Goal: Task Accomplishment & Management: Complete application form

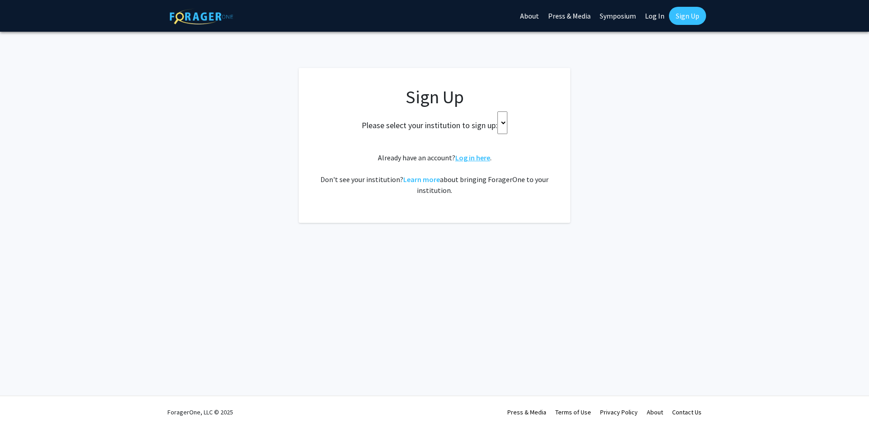
click at [469, 162] on link "Log in here" at bounding box center [472, 157] width 35 height 9
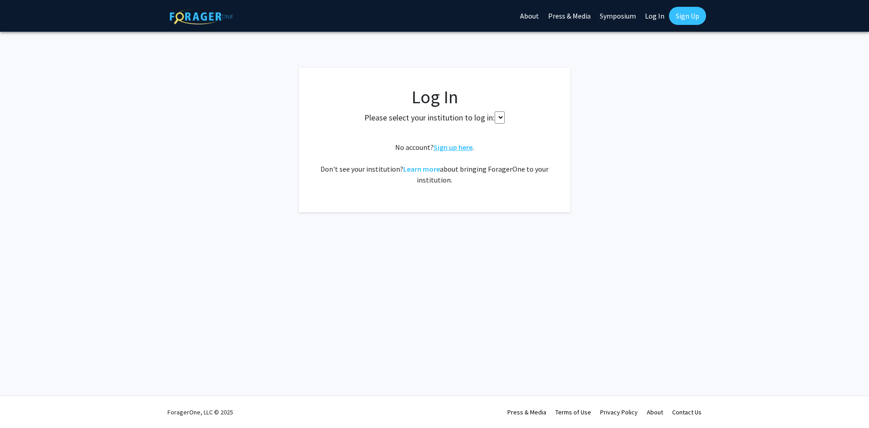
click at [450, 148] on link "Sign up here" at bounding box center [453, 147] width 39 height 9
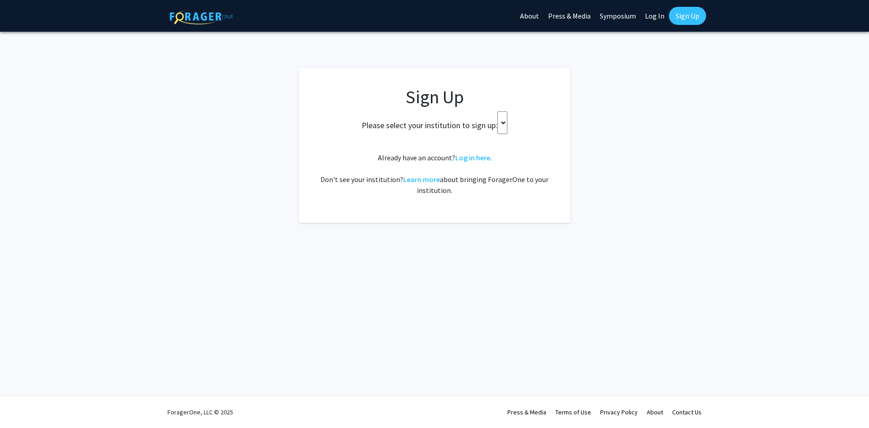
click at [500, 122] on select at bounding box center [503, 122] width 10 height 23
click at [503, 125] on select at bounding box center [503, 122] width 10 height 23
click at [483, 124] on h2 "Please select your institution to sign up:" at bounding box center [430, 125] width 136 height 10
click at [502, 124] on select at bounding box center [503, 122] width 10 height 23
